Goal: Answer question/provide support

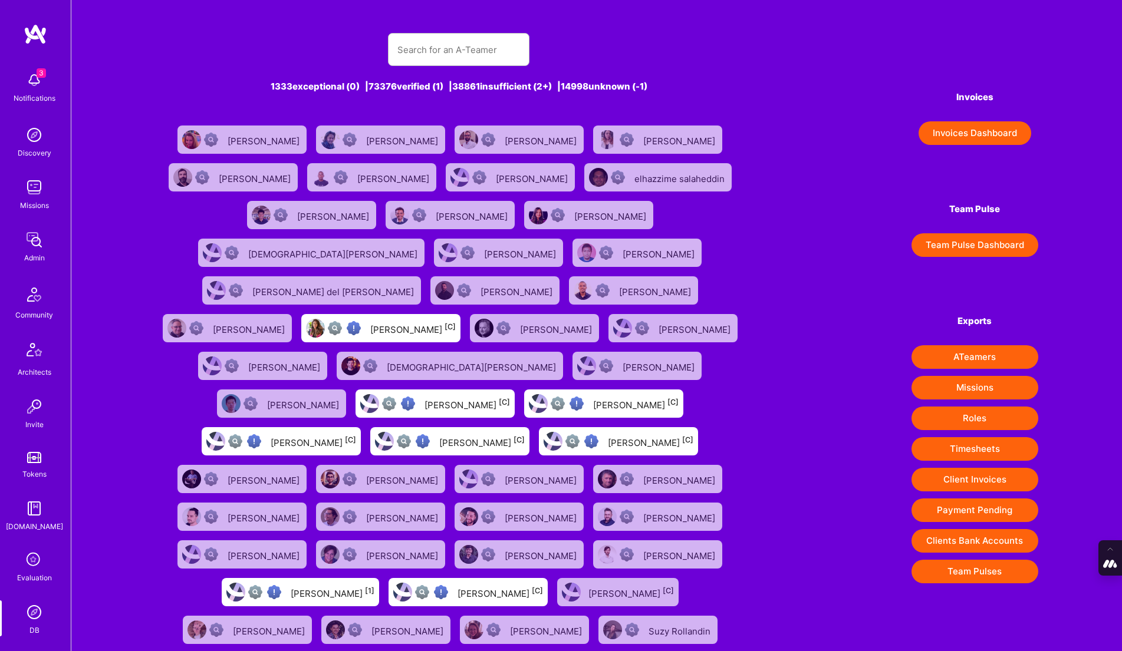
click at [25, 558] on icon at bounding box center [34, 560] width 22 height 22
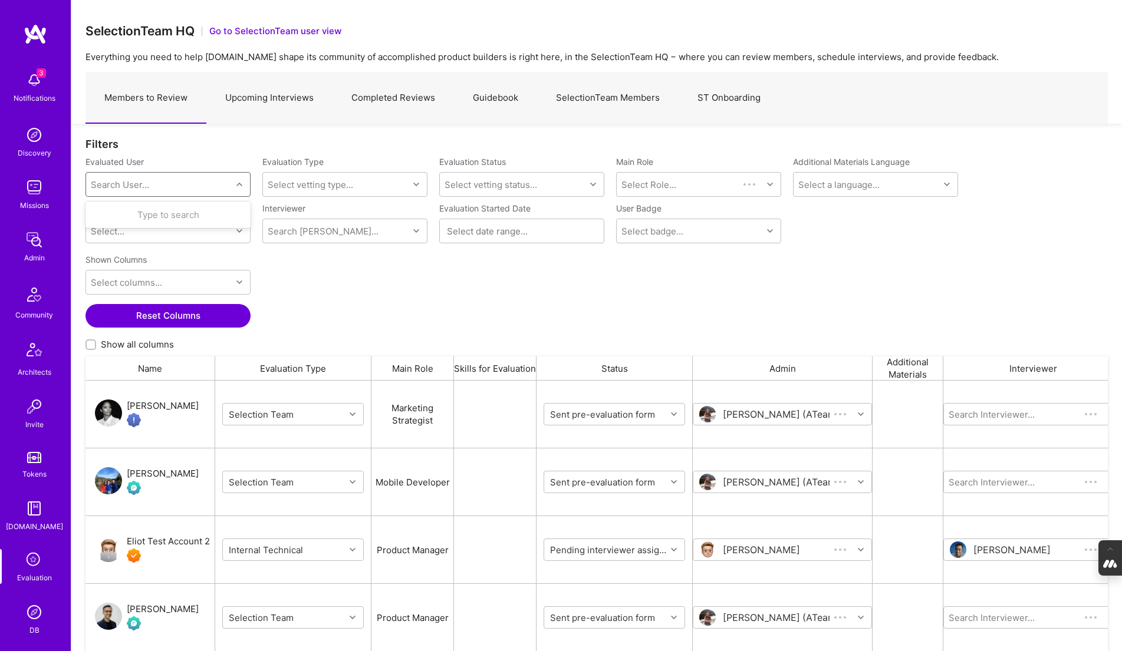
click at [177, 180] on div "Search User..." at bounding box center [159, 185] width 146 height 24
paste input "[EMAIL_ADDRESS][DOMAIN_NAME]"
type input "[EMAIL_ADDRESS][DOMAIN_NAME]"
click at [192, 214] on div "[PERSON_NAME]" at bounding box center [183, 215] width 120 height 12
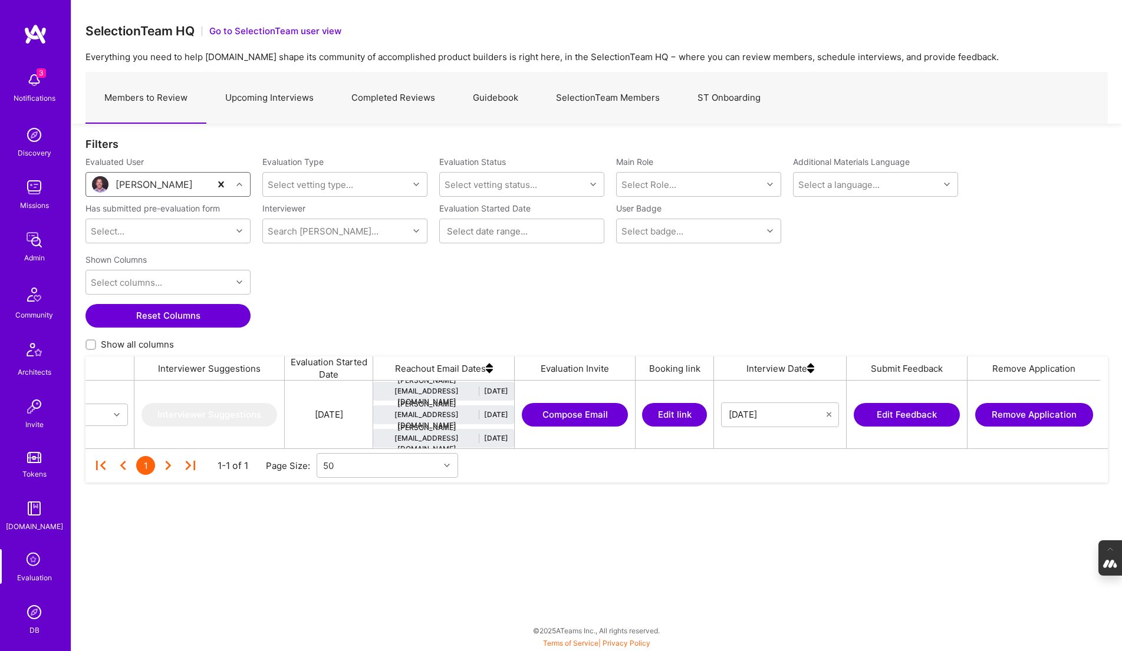
scroll to position [0, 990]
click at [665, 418] on button "Edit link" at bounding box center [673, 415] width 65 height 24
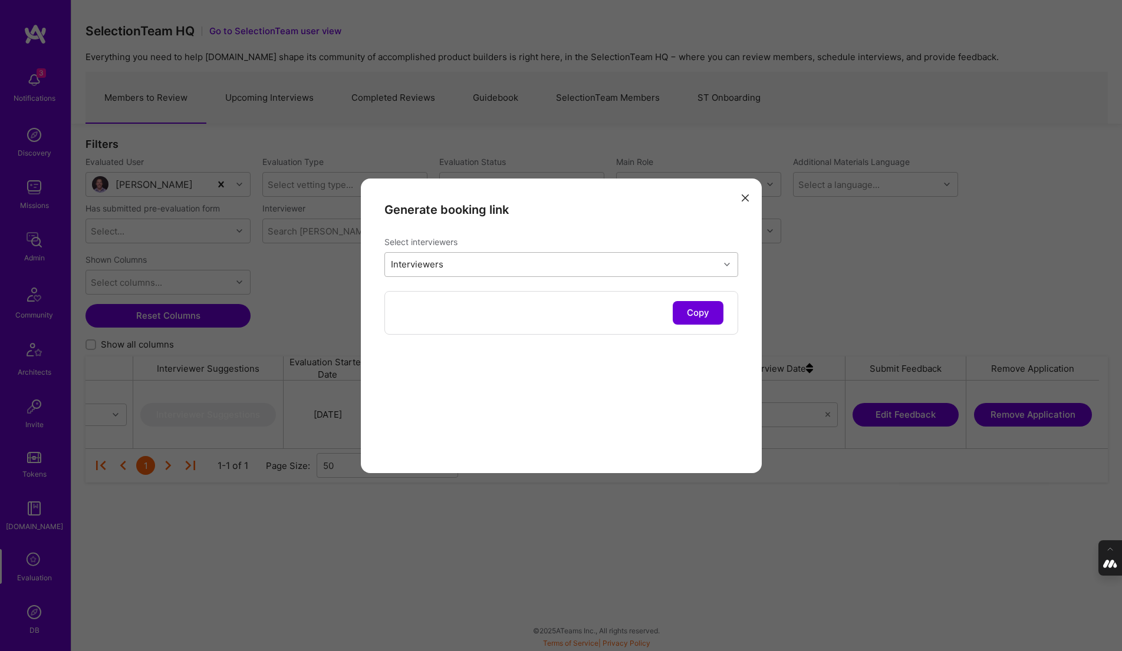
click at [505, 261] on div "Interviewers" at bounding box center [552, 265] width 334 height 24
type input "[PERSON_NAME]"
click at [396, 297] on input "modal" at bounding box center [398, 295] width 8 height 8
checkbox input "true"
click at [490, 361] on div "Generate booking link Select interviewers option [PERSON_NAME], selected. optio…" at bounding box center [561, 326] width 401 height 295
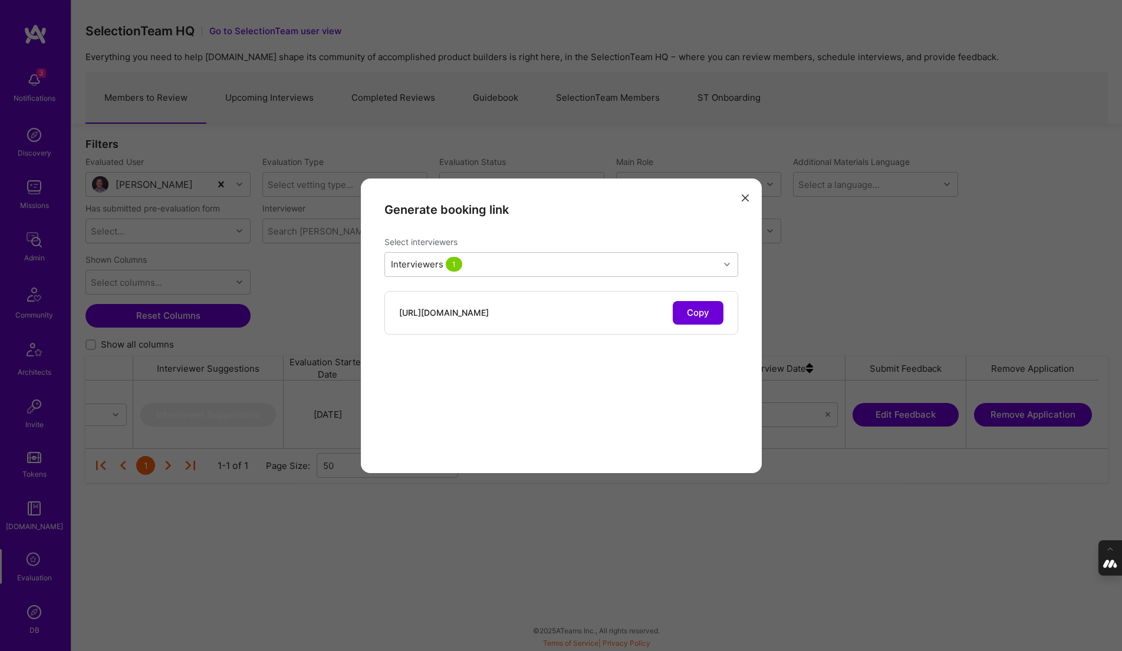
click at [697, 310] on button "Copy" at bounding box center [698, 313] width 51 height 24
click at [744, 199] on icon "modal" at bounding box center [745, 198] width 7 height 7
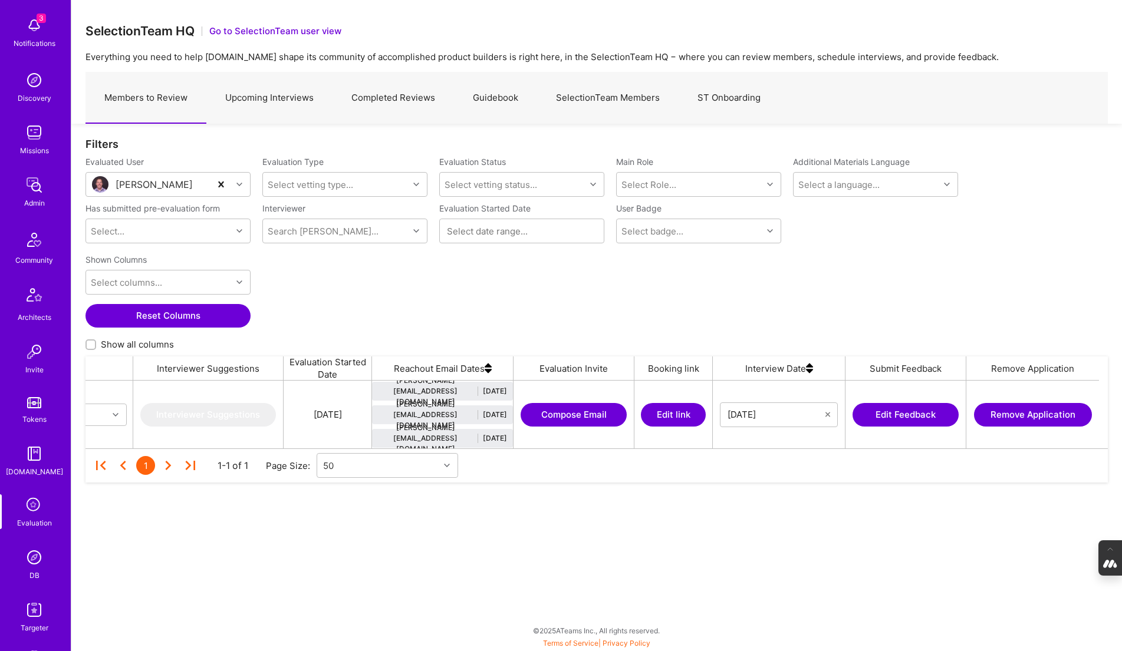
scroll to position [67, 0]
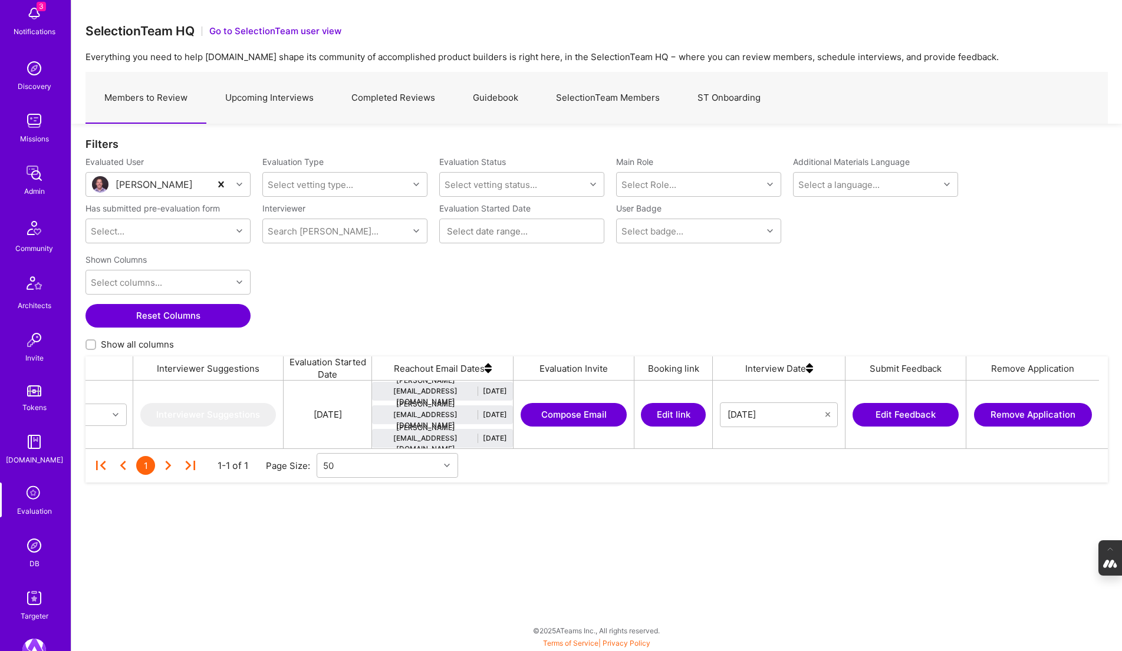
click at [27, 548] on img at bounding box center [34, 546] width 24 height 24
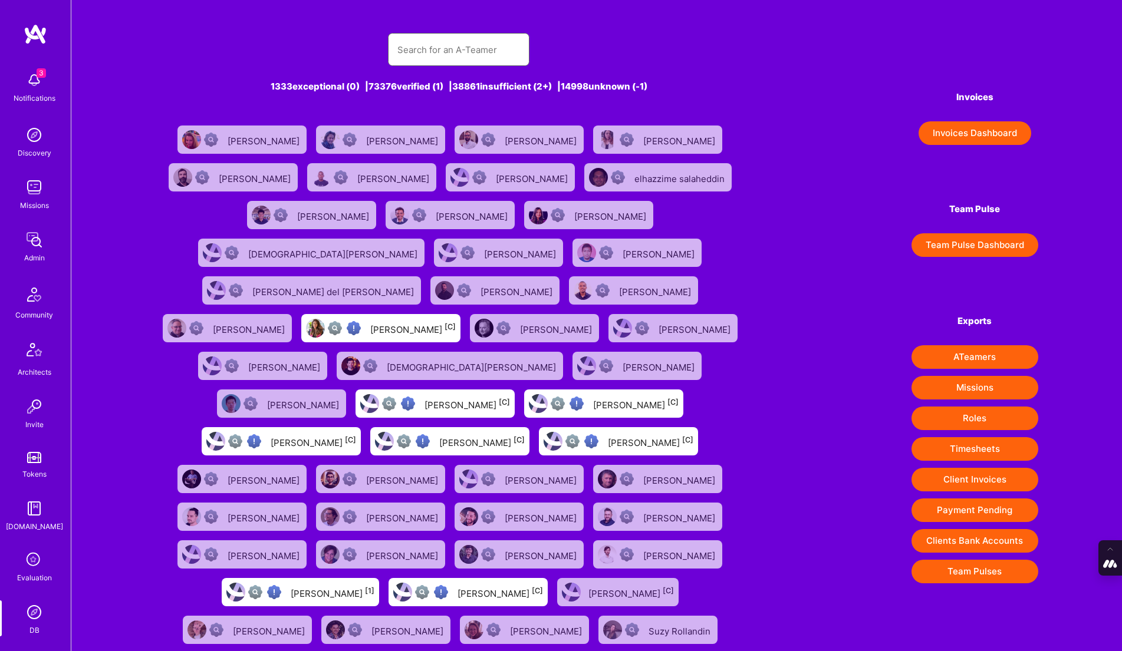
click at [441, 52] on input "text" at bounding box center [458, 50] width 123 height 30
paste input "[PERSON_NAME][EMAIL_ADDRESS][DOMAIN_NAME]"
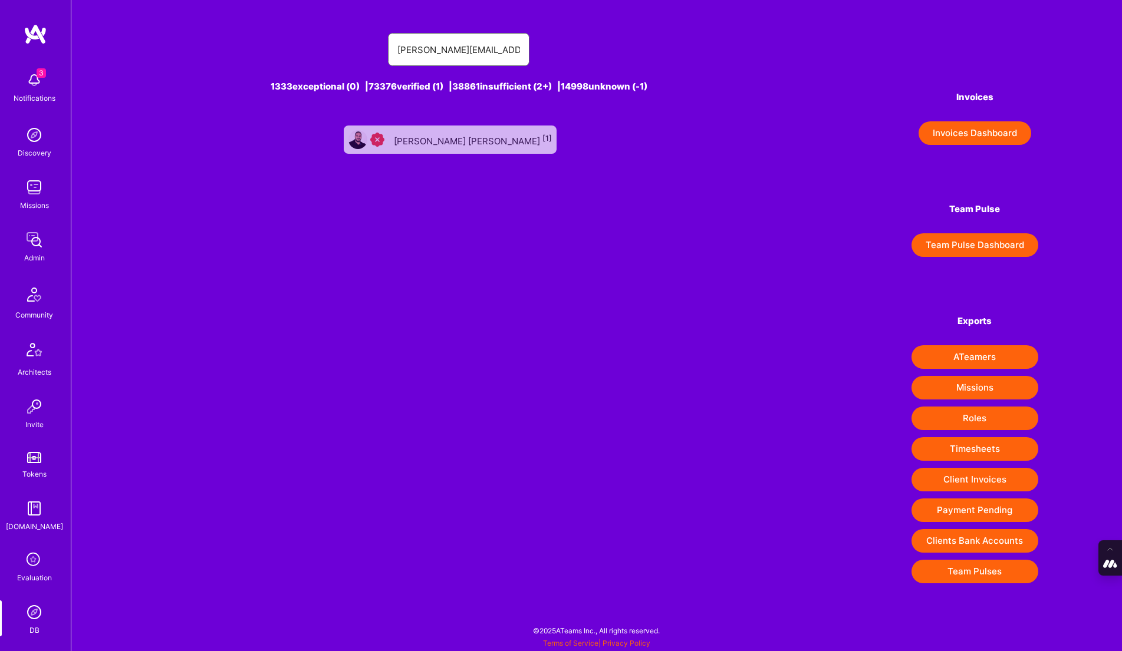
type input "[PERSON_NAME][EMAIL_ADDRESS][DOMAIN_NAME]"
click at [464, 133] on div "[PERSON_NAME] [PERSON_NAME] [1]" at bounding box center [473, 139] width 158 height 15
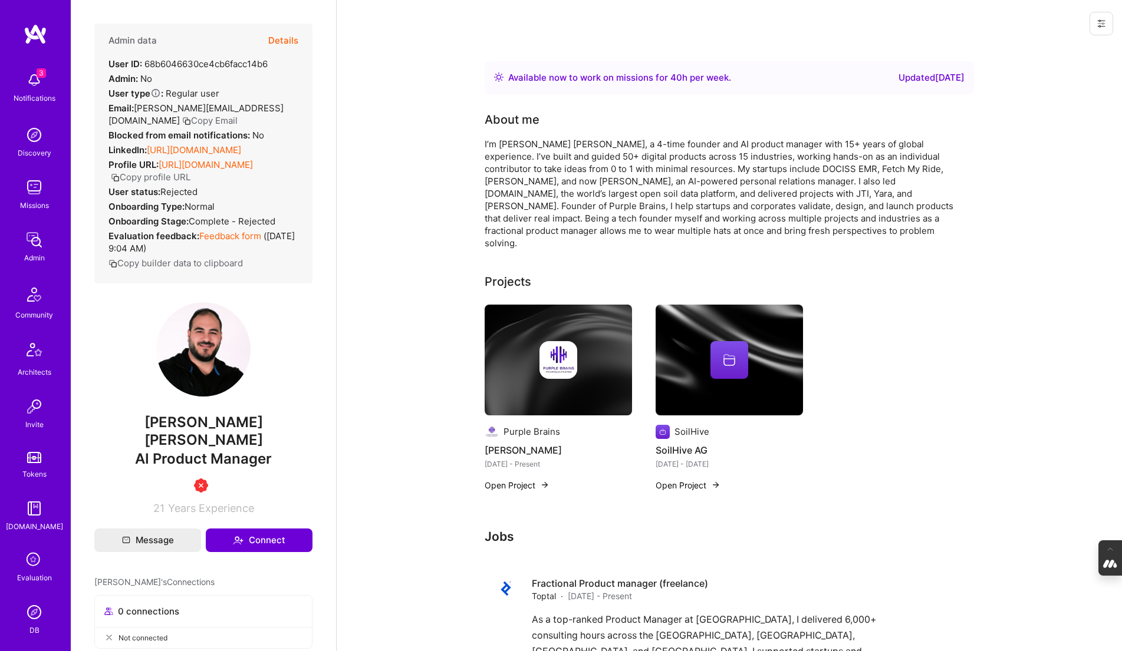
click at [292, 38] on button "Details" at bounding box center [283, 41] width 30 height 34
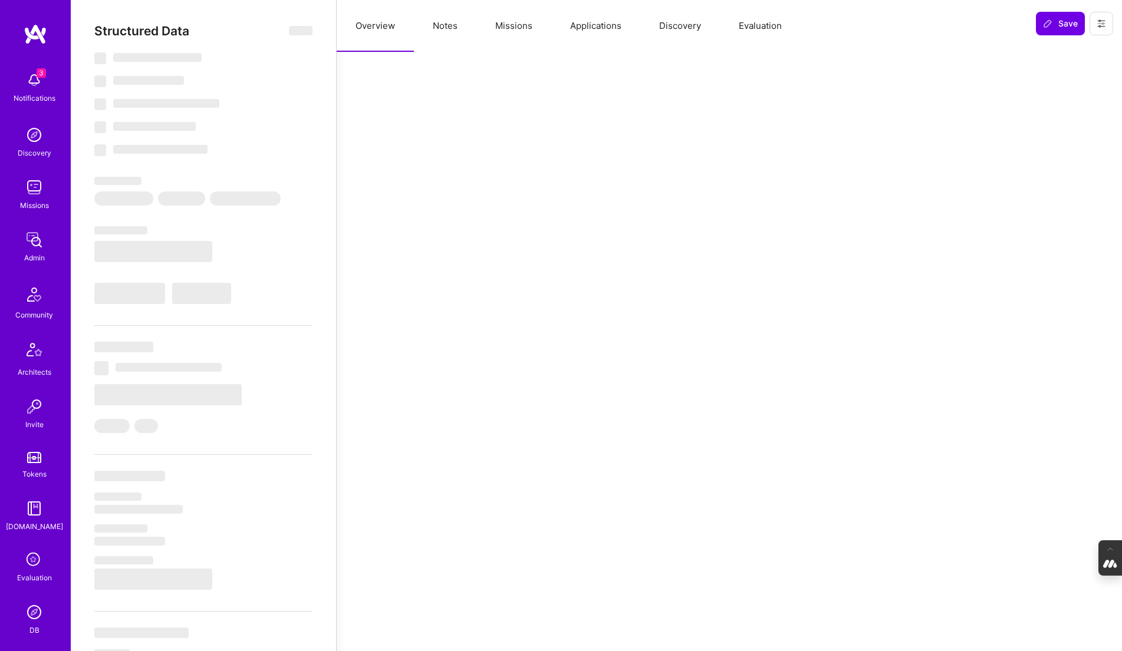
click at [743, 28] on button "Evaluation" at bounding box center [760, 26] width 81 height 52
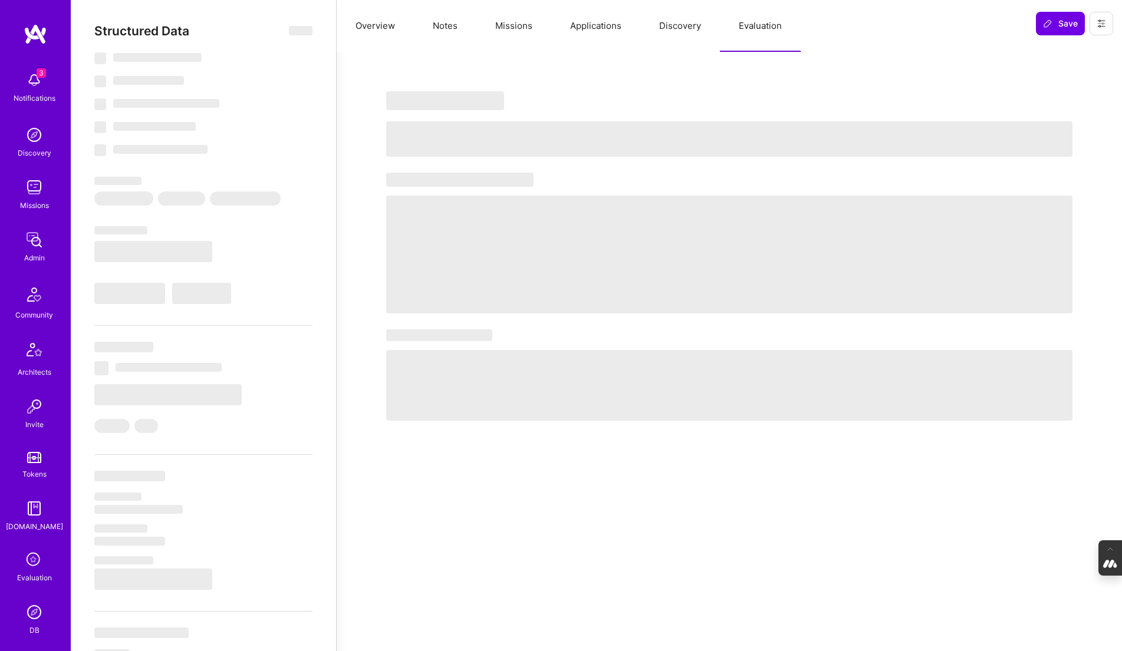
select select "Right Now"
select select "3"
select select "4"
select select "7"
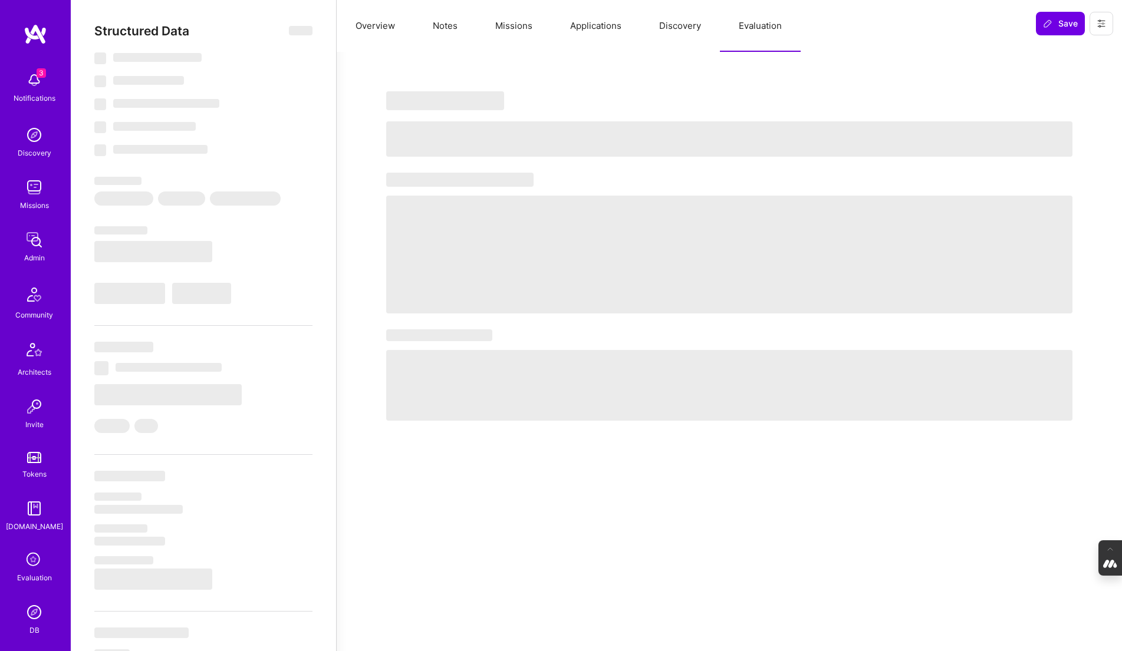
select select "LB"
